Goal: Navigation & Orientation: Find specific page/section

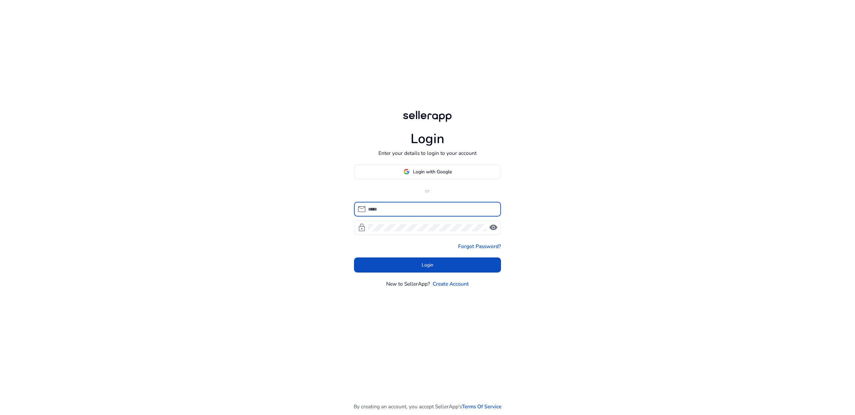
click at [397, 205] on input at bounding box center [432, 208] width 128 height 7
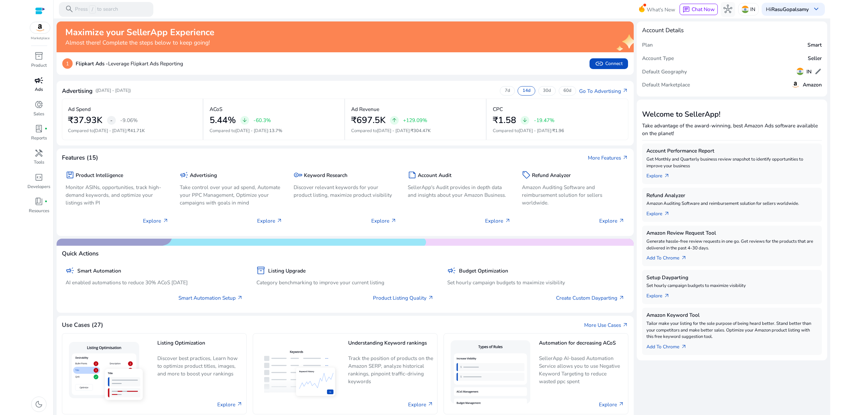
click at [38, 85] on span "campaign" at bounding box center [38, 80] width 9 height 9
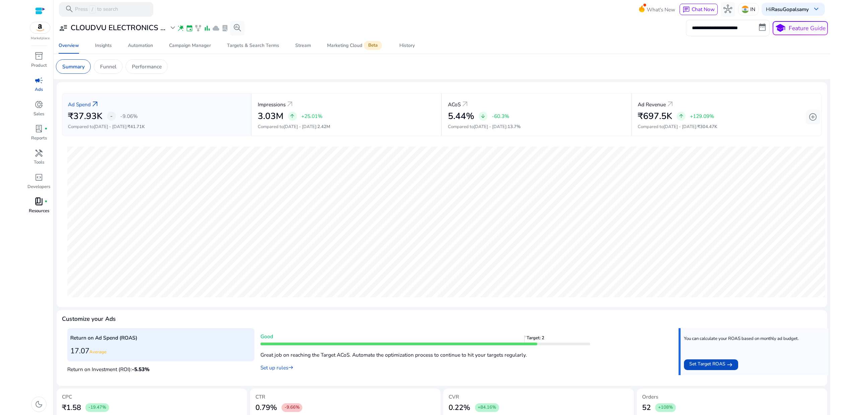
click at [43, 203] on span "book_4" at bounding box center [38, 201] width 9 height 9
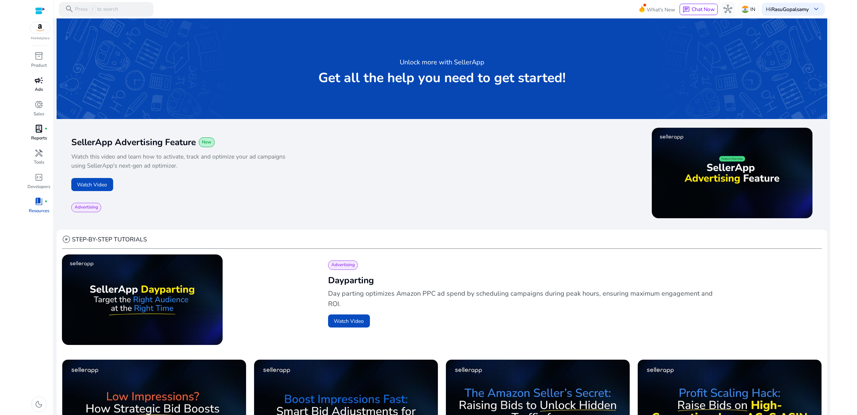
click at [38, 129] on span "lab_profile" at bounding box center [38, 128] width 9 height 9
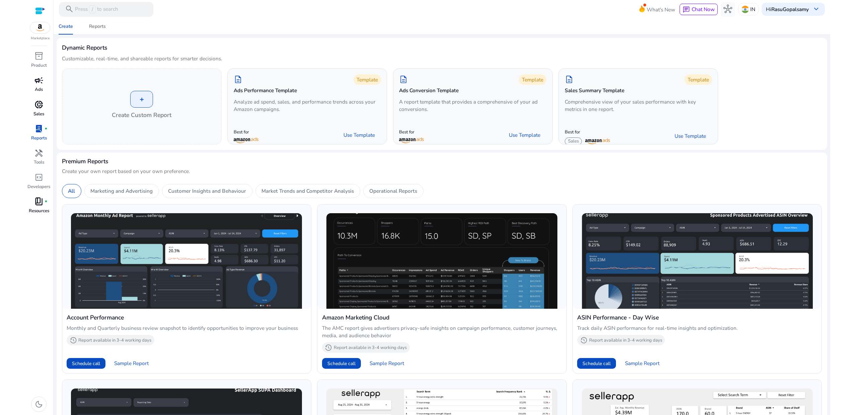
click at [48, 105] on div "donut_small" at bounding box center [38, 105] width 20 height 12
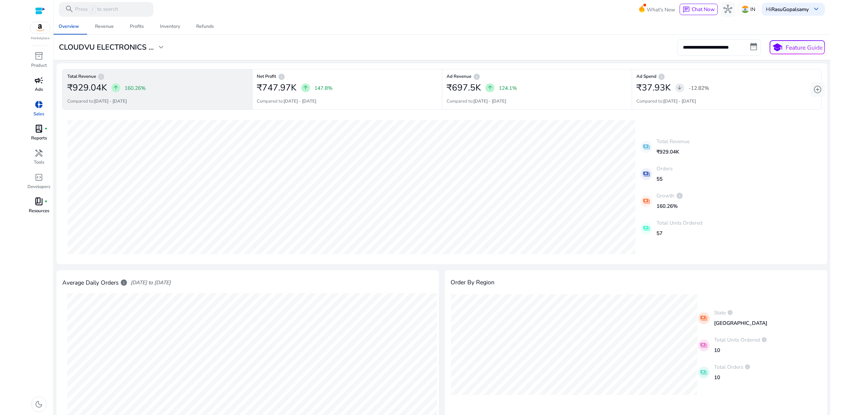
click at [41, 78] on span "campaign" at bounding box center [38, 80] width 9 height 9
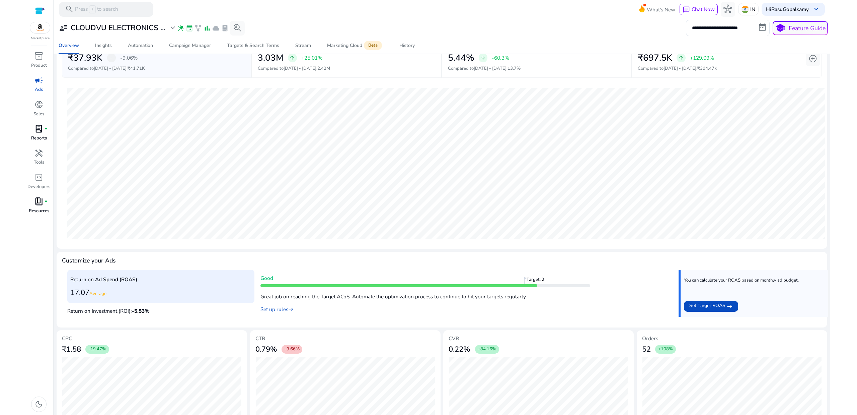
scroll to position [67, 0]
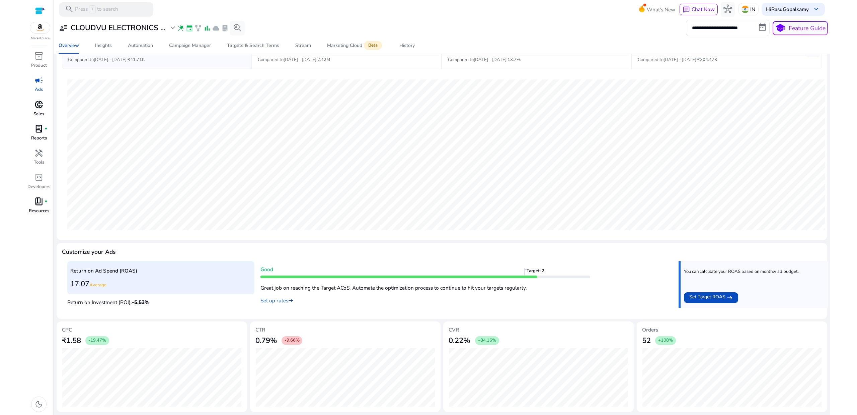
click at [34, 103] on span "donut_small" at bounding box center [38, 104] width 9 height 9
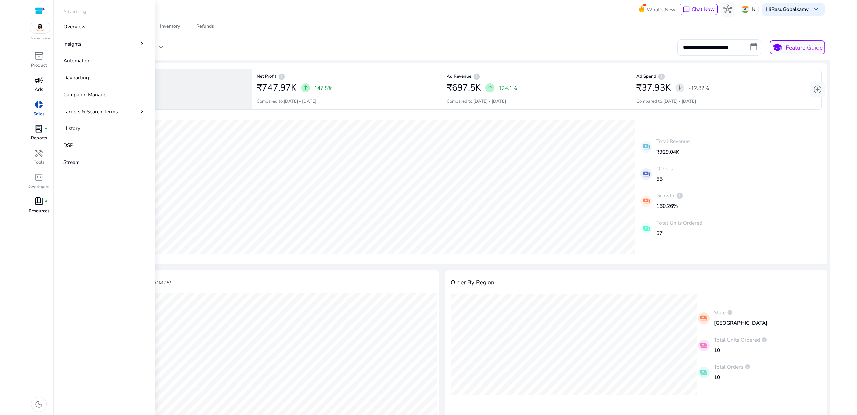
click at [41, 81] on span "campaign" at bounding box center [38, 80] width 9 height 9
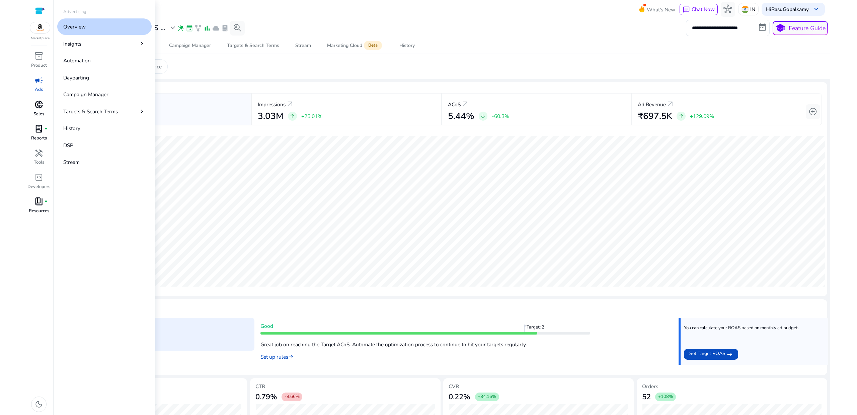
click at [42, 108] on span "donut_small" at bounding box center [38, 104] width 9 height 9
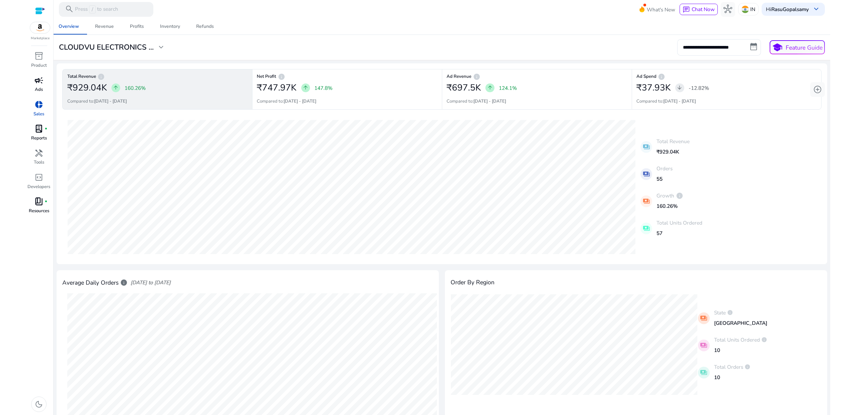
click at [34, 86] on div "campaign" at bounding box center [38, 80] width 20 height 12
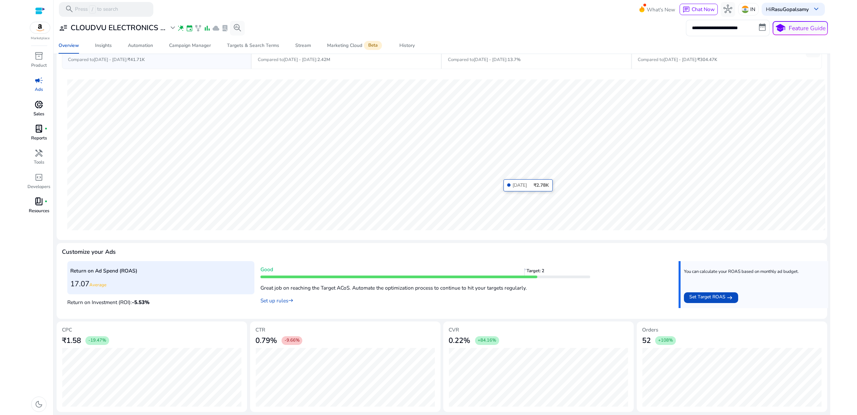
scroll to position [66, 0]
